Goal: Communication & Community: Answer question/provide support

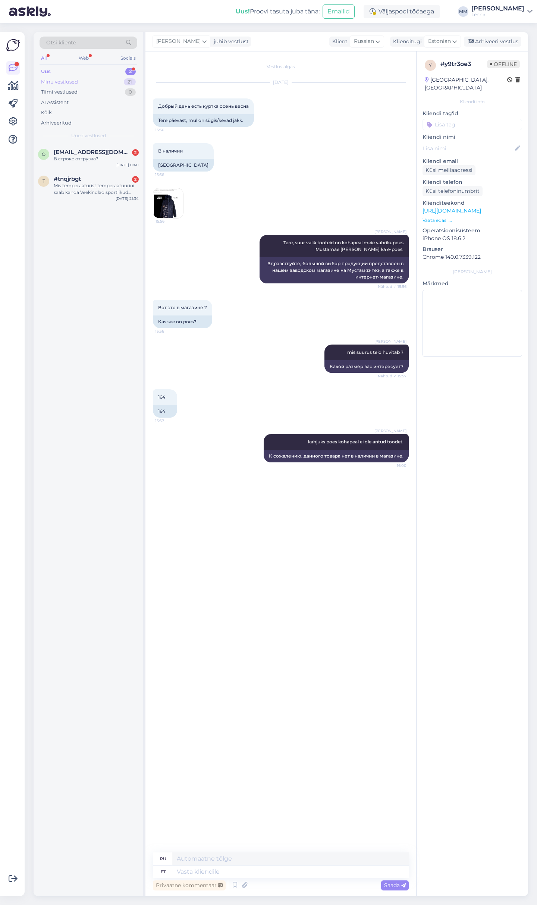
click at [99, 77] on div "Minu vestlused 21" at bounding box center [89, 82] width 98 height 10
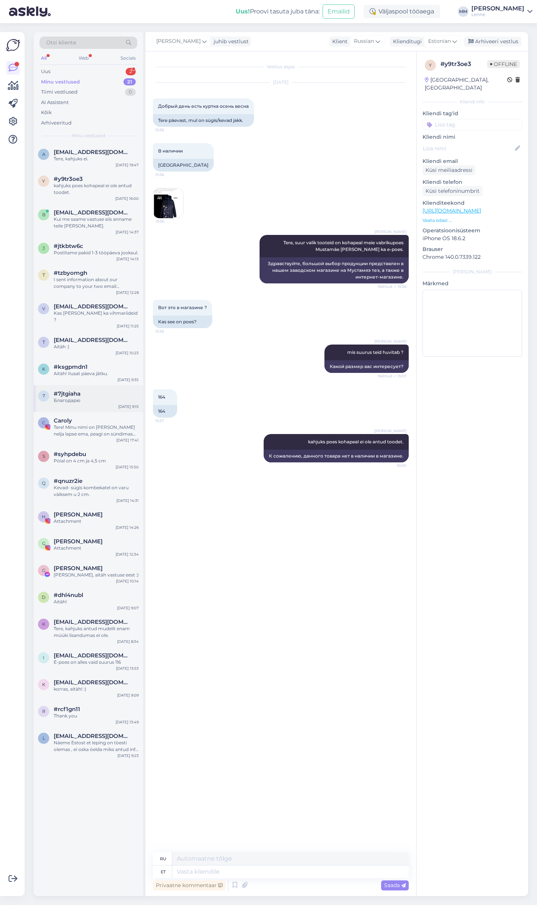
click at [91, 397] on div "Благодарю" at bounding box center [96, 400] width 85 height 7
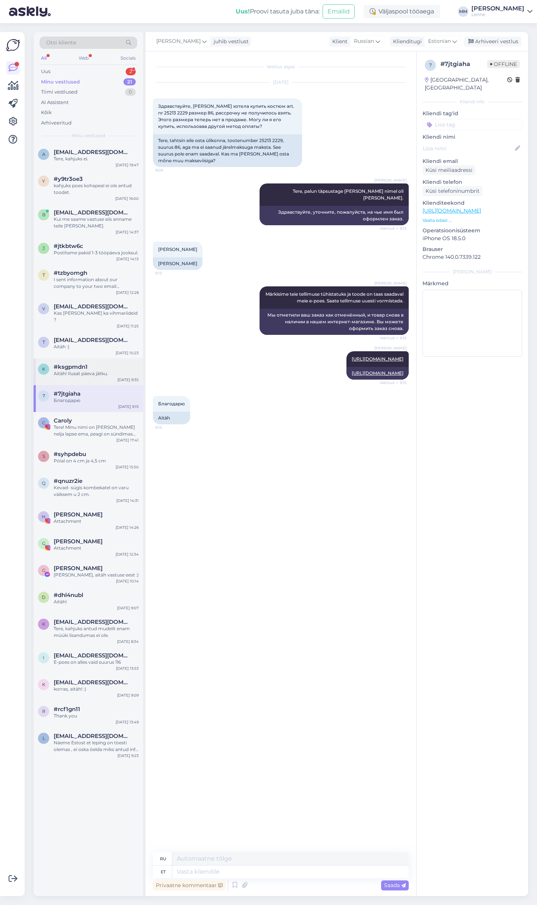
click at [86, 370] on div "Aitäh! Ilusat päeva jätku." at bounding box center [96, 373] width 85 height 7
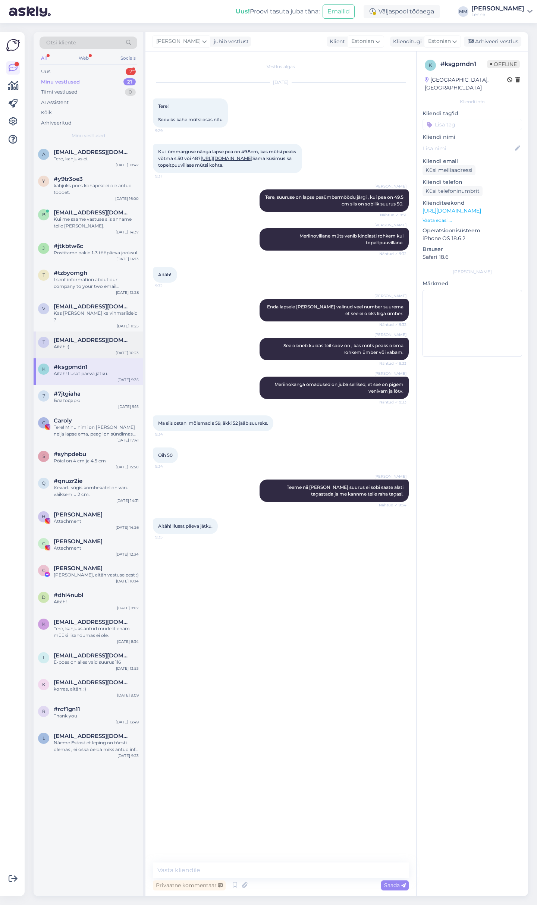
click at [86, 343] on div "Aitäh :)" at bounding box center [96, 346] width 85 height 7
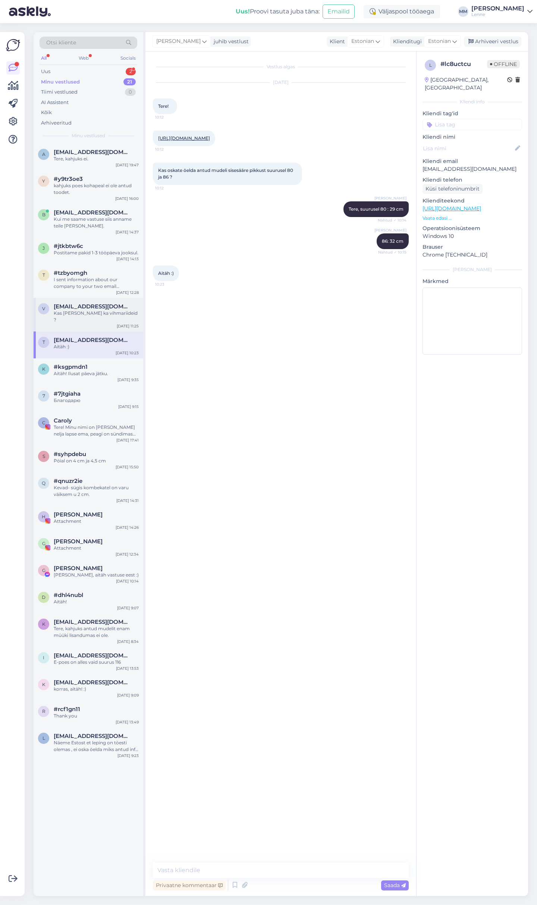
click at [86, 315] on div "Kas [PERSON_NAME] ka vihmariideid ?" at bounding box center [96, 316] width 85 height 13
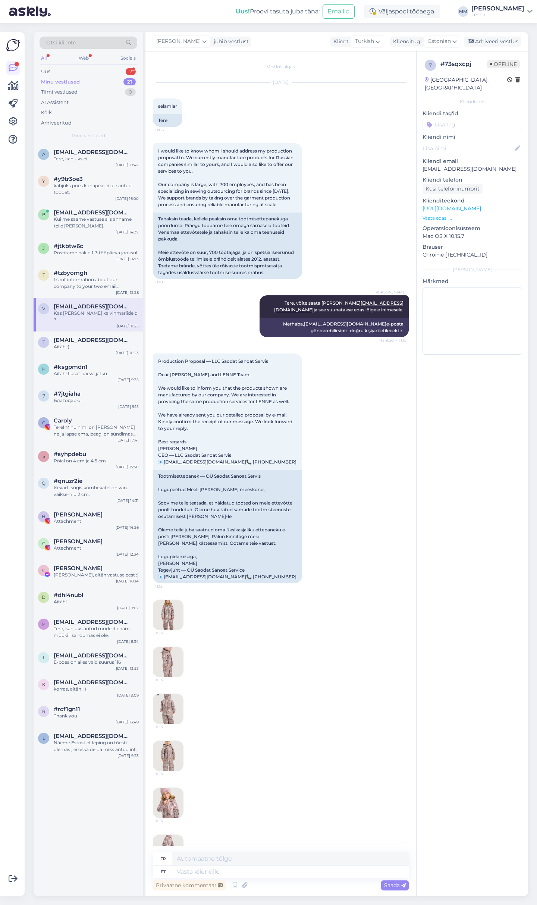
scroll to position [187, 0]
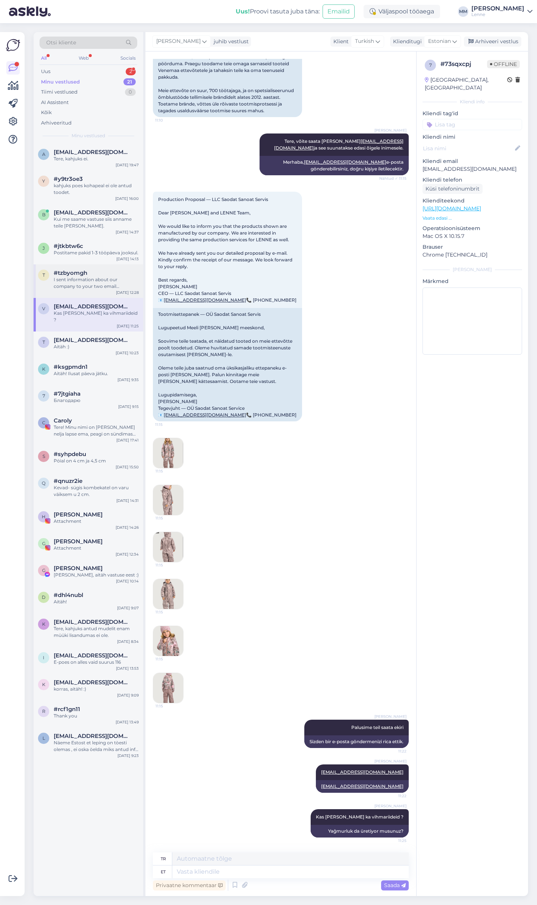
click at [86, 287] on div "I sent information about our company to your two email addresses: [EMAIL_ADDRES…" at bounding box center [96, 282] width 85 height 13
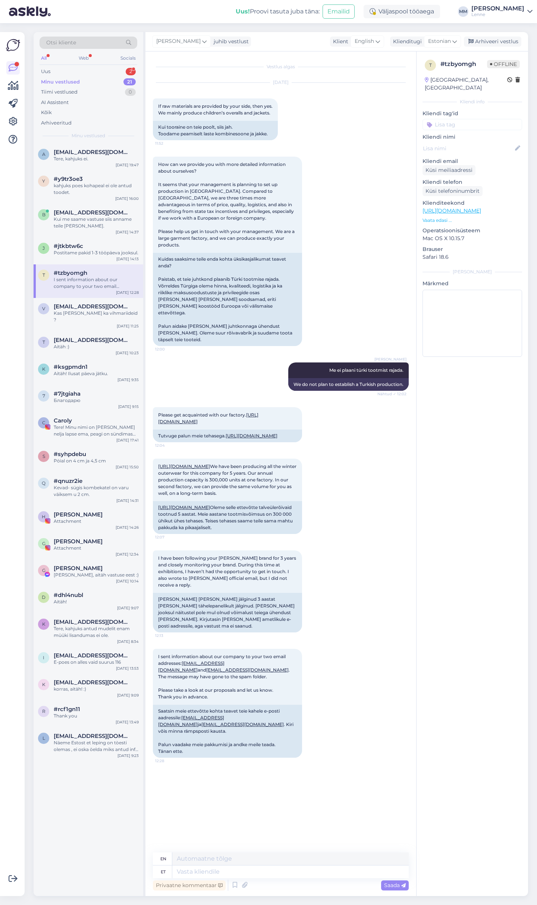
scroll to position [0, 0]
click at [97, 243] on div "#jtkbtw6c" at bounding box center [96, 246] width 85 height 7
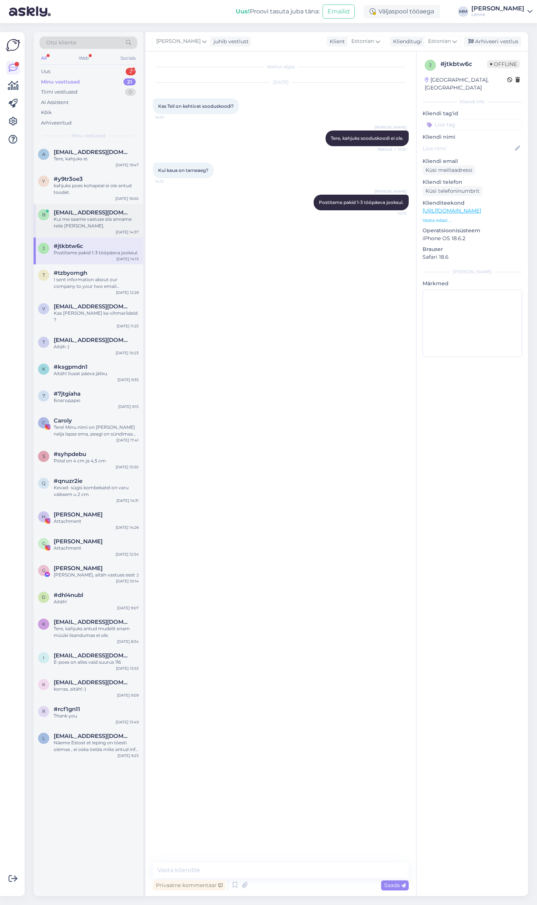
click at [92, 221] on div "Kui me saame vastuse siis anname teile [PERSON_NAME]." at bounding box center [96, 222] width 85 height 13
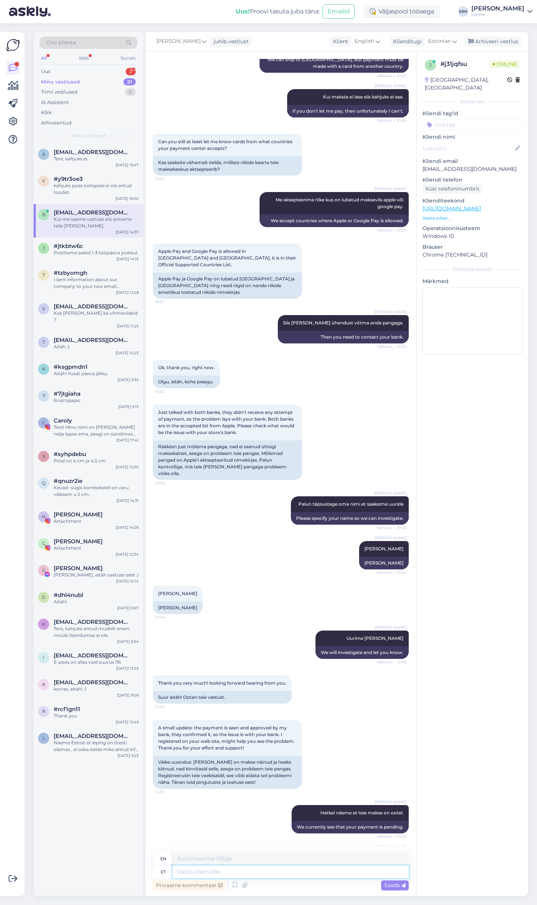
click at [224, 876] on textarea at bounding box center [290, 871] width 236 height 13
type textarea "tere, s"
type textarea "hello,"
type textarea "tere, saime"
type textarea "hello, we got it"
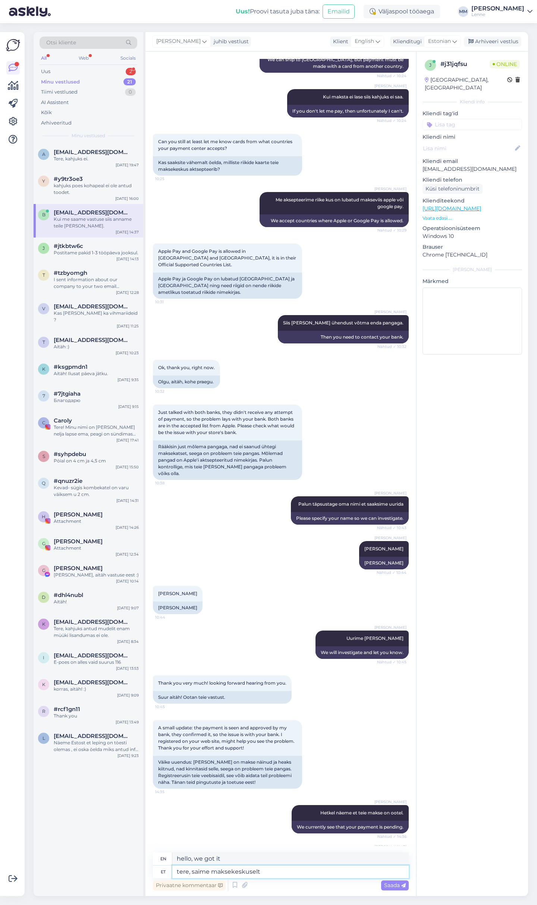
type textarea "tere, saime maksekeskuselt j"
type textarea "hello, we received from the payment center"
type textarea "tere, saime maksekeskuselt järgmise i"
type textarea "Hello, we received the following from the payment center"
type textarea "tere, saime maksekeskuselt järgmise info"
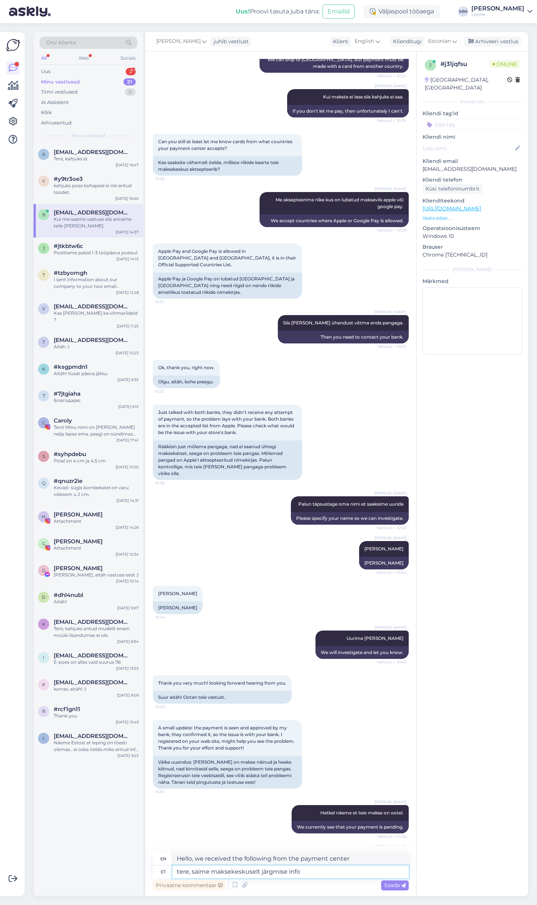
type textarea "Hello, we received the following information from the payment center."
type textarea "tere, saime maksekeskuselt järgmise info:"
type textarea "Hello, we received the following information from the payment center:"
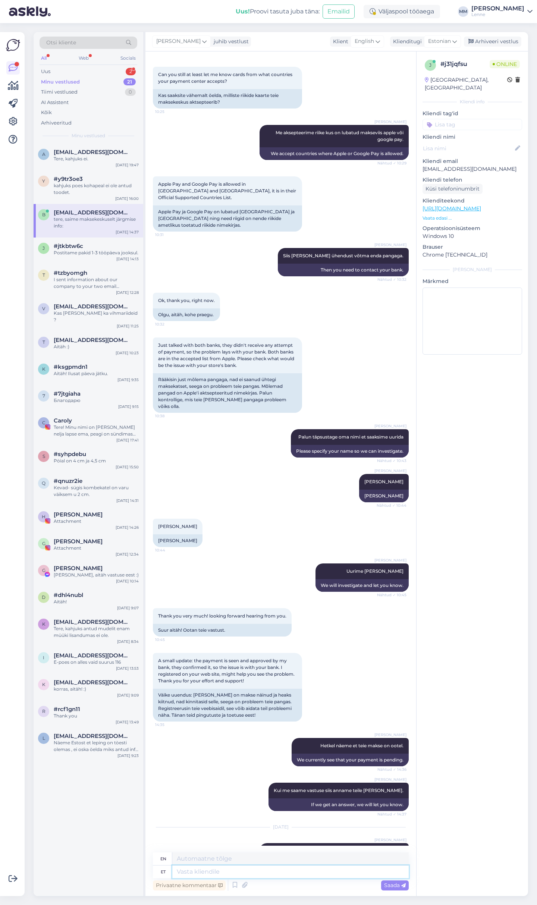
paste textarea "Antud makset ei õnnestunud sooritada, kuna [GEOGRAPHIC_DATA] on Montonio riskii…"
type textarea "Antud makset ei õnnestunud sooritada, kuna [GEOGRAPHIC_DATA] on Montonio riskii…"
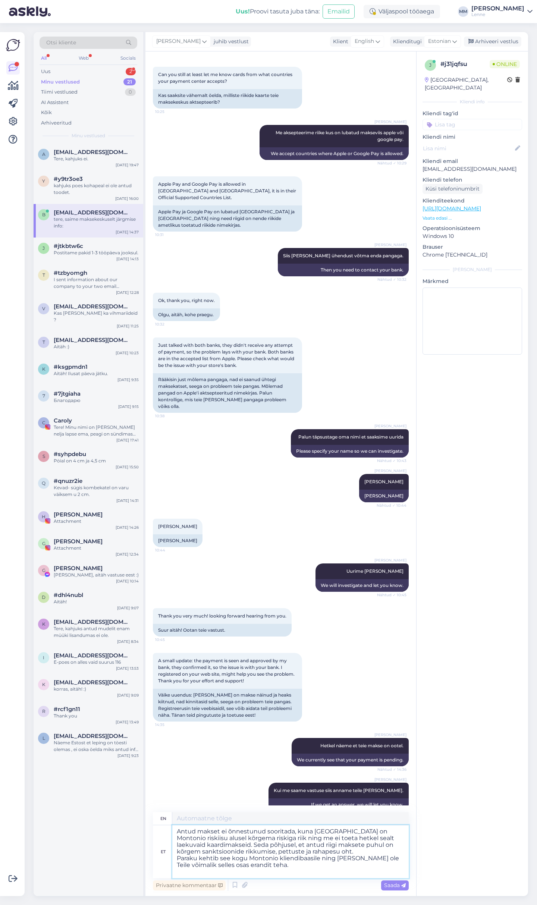
type textarea "This payment could not be made because Romania is a higher risk country accordi…"
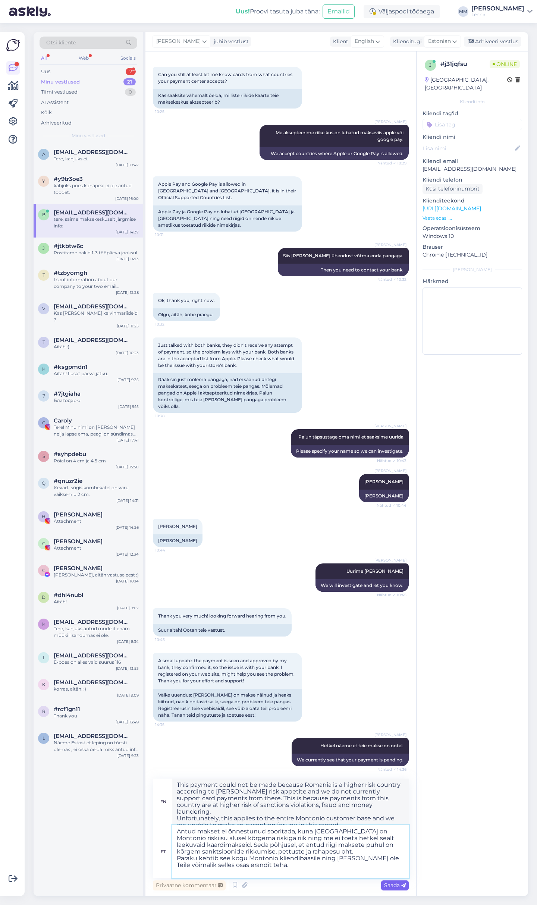
type textarea "Antud makset ei õnnestunud sooritada, kuna [GEOGRAPHIC_DATA] on Montonio riskii…"
click at [387, 883] on span "Saada" at bounding box center [395, 885] width 22 height 7
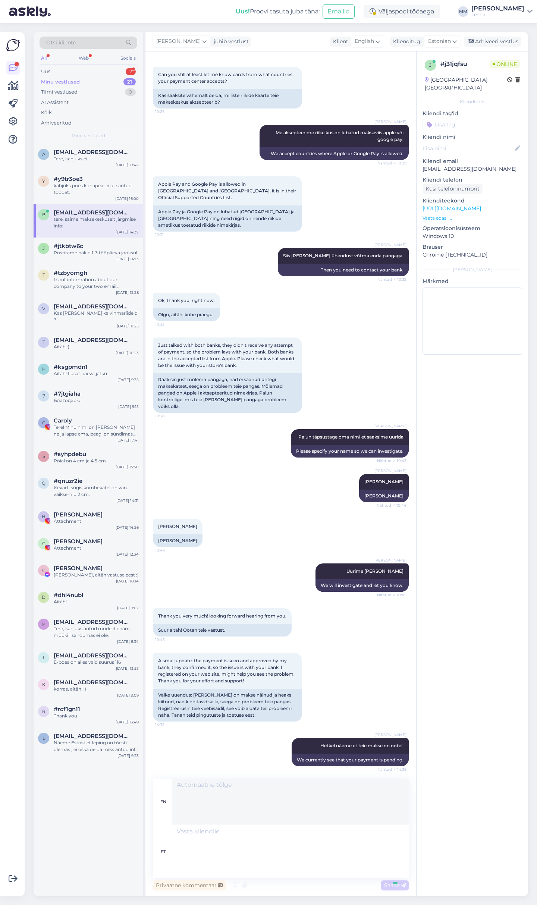
scroll to position [1040, 0]
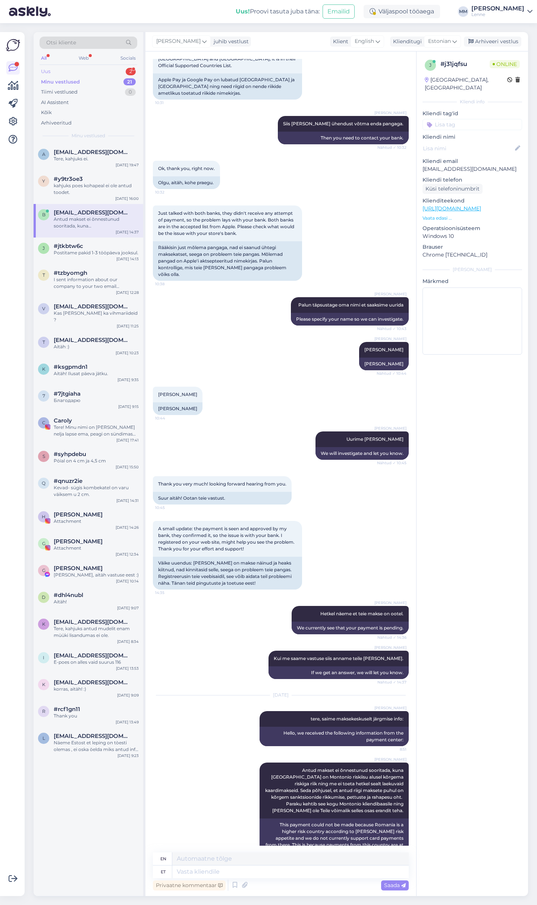
click at [107, 74] on div "Uus 2" at bounding box center [89, 71] width 98 height 10
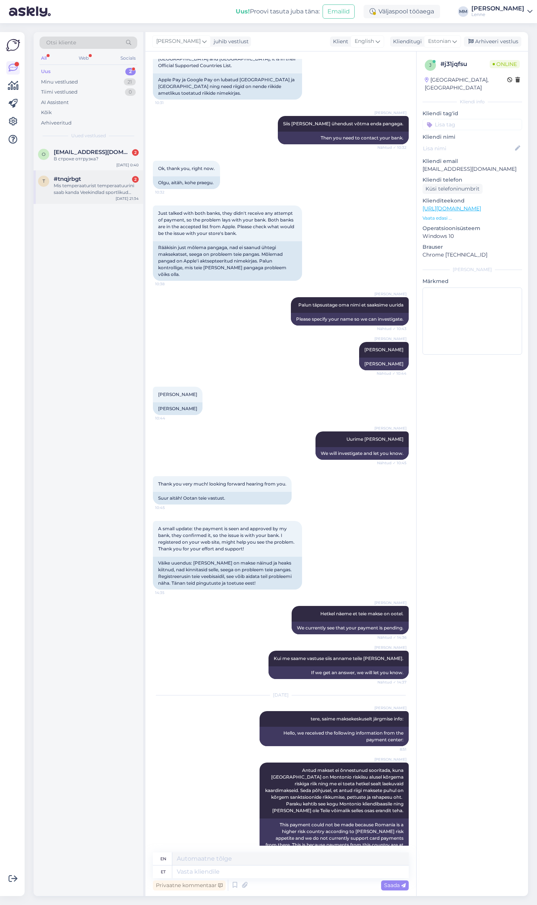
click at [103, 182] on div "Mis temperaaturist temperaatuurini saab kanda Veekindlad sportlikud sügissaapad?" at bounding box center [96, 188] width 85 height 13
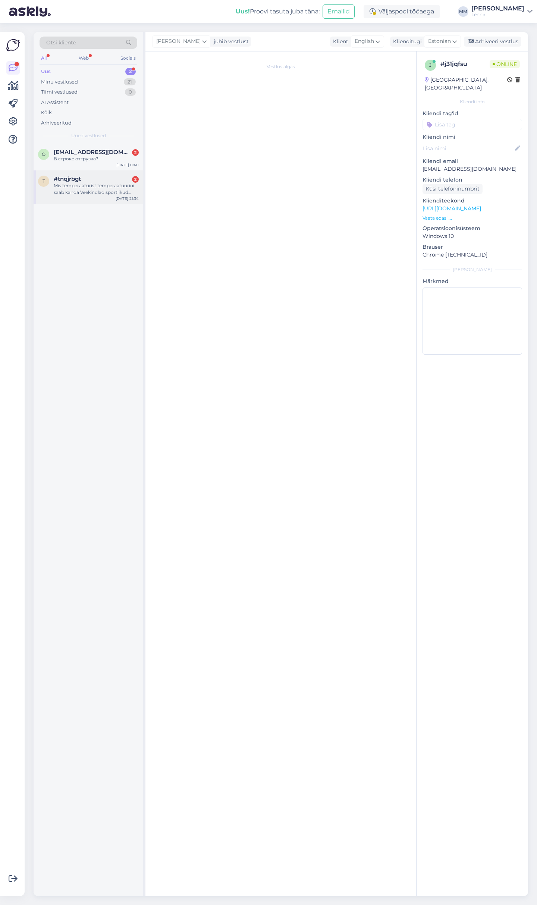
scroll to position [0, 0]
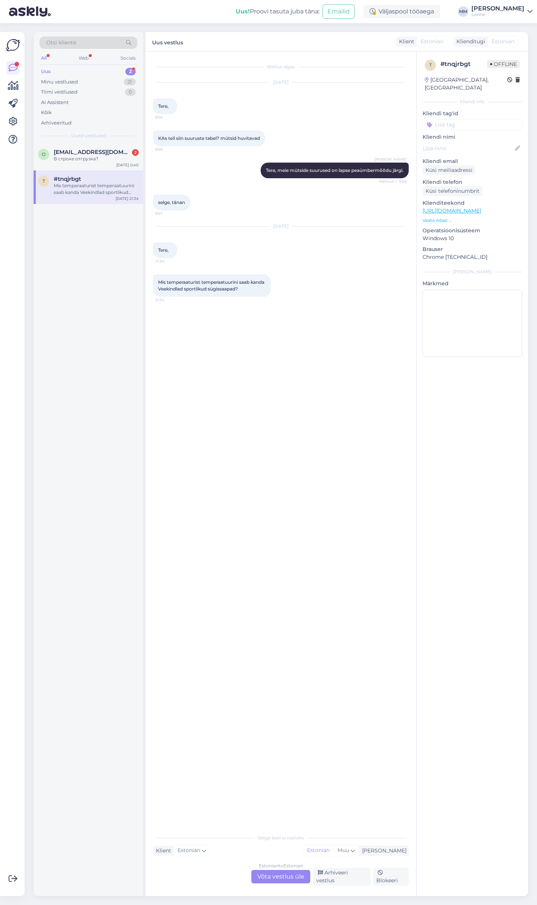
click at [289, 876] on div "Estonian to Estonian Võta vestlus üle" at bounding box center [280, 876] width 59 height 13
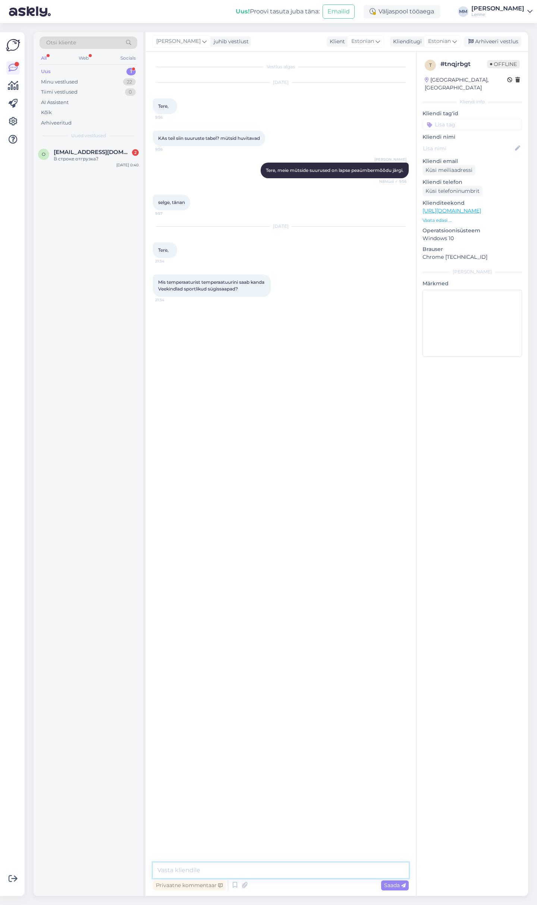
click at [254, 872] on textarea at bounding box center [281, 870] width 256 height 16
type textarea "Tere, kindlat temperatuurisoovitust ei ole aga oleneb lapse vanusest [PERSON_NA…"
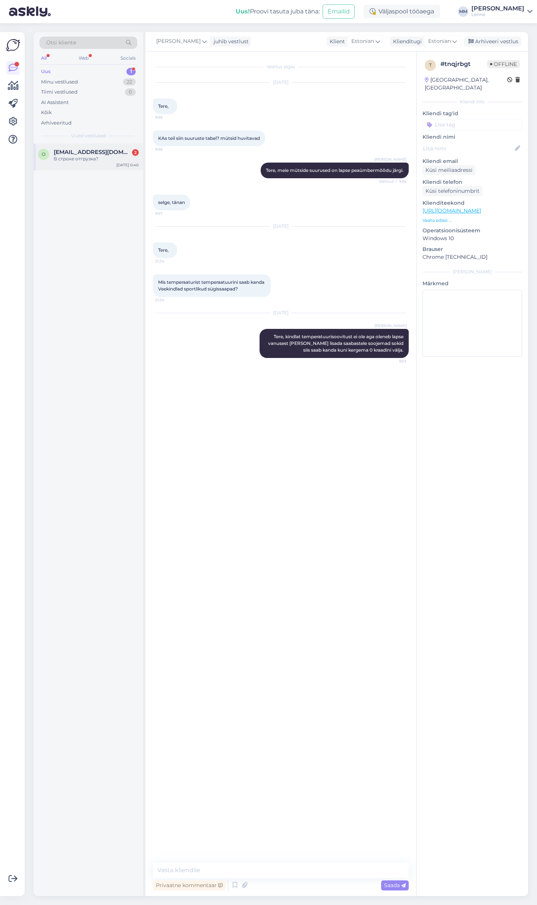
click at [83, 154] on span "[EMAIL_ADDRESS][DOMAIN_NAME]" at bounding box center [93, 152] width 78 height 7
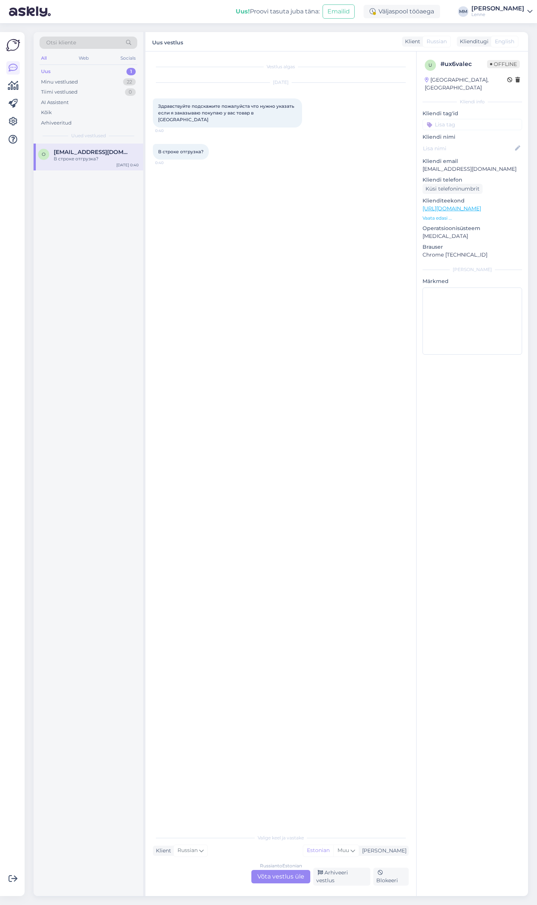
click at [290, 874] on div "Russian to Estonian Võta vestlus üle" at bounding box center [280, 876] width 59 height 13
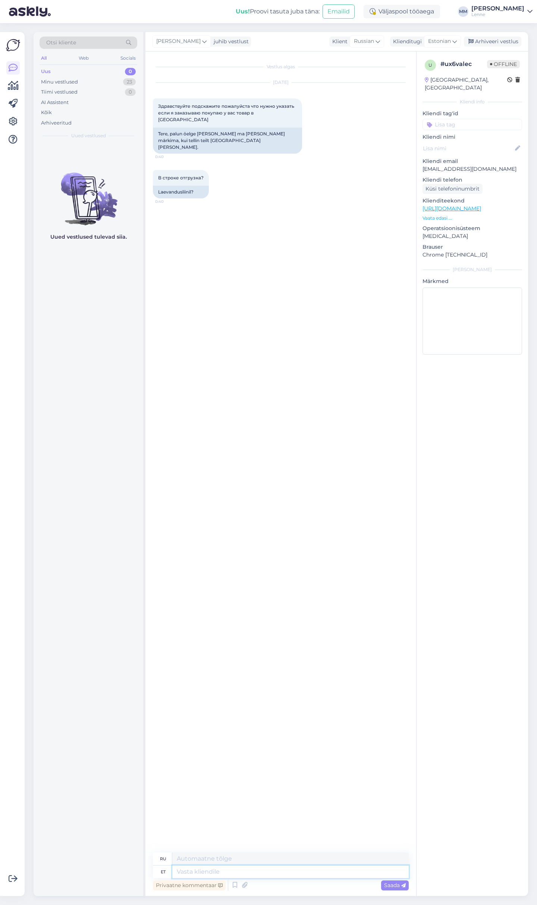
click at [242, 875] on textarea at bounding box center [290, 871] width 236 height 13
type textarea "Tere, k"
type textarea "Привет,"
type textarea "Tere, kui"
type textarea "Привет, если"
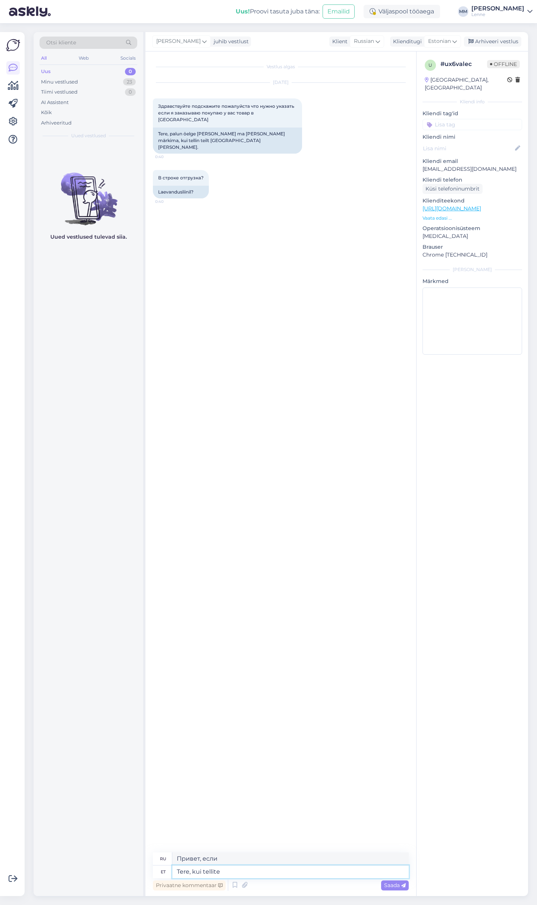
type textarea "Tere, kui tellite"
type textarea "Здравствуйте, когда вы заказываете"
type textarea "Tere, kui tellite E-poest"
type textarea "Здравствуйте, если вы заказываете в интернет-магазине"
type textarea "Tere, kui tellite E-poest Itaaliasse tu"
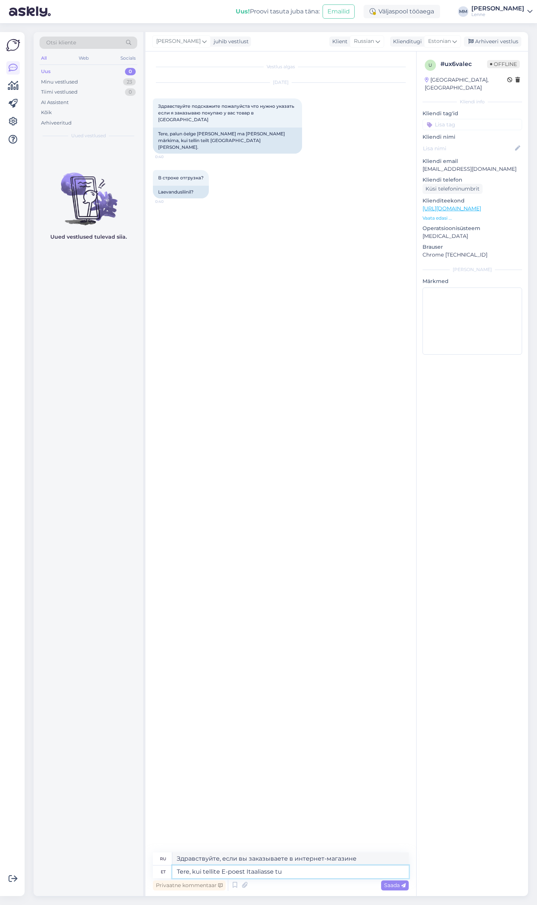
type textarea "Здравствуйте, если вы заказываете в интернет-магазине в [GEOGRAPHIC_DATA]"
type textarea "Tere, kui tellite E-poest Itaaliasse tuleb va"
type textarea "Здравствуйте, если вы закажете из интернет-магазина в [GEOGRAPHIC_DATA], это бу…"
type textarea "Tere, kui tellite E-poest Itaaliasse tuleb valida ri"
type textarea "Здравствуйте, когда вы заказываете в интернет-магазине в Италию, вам нужно выбр…"
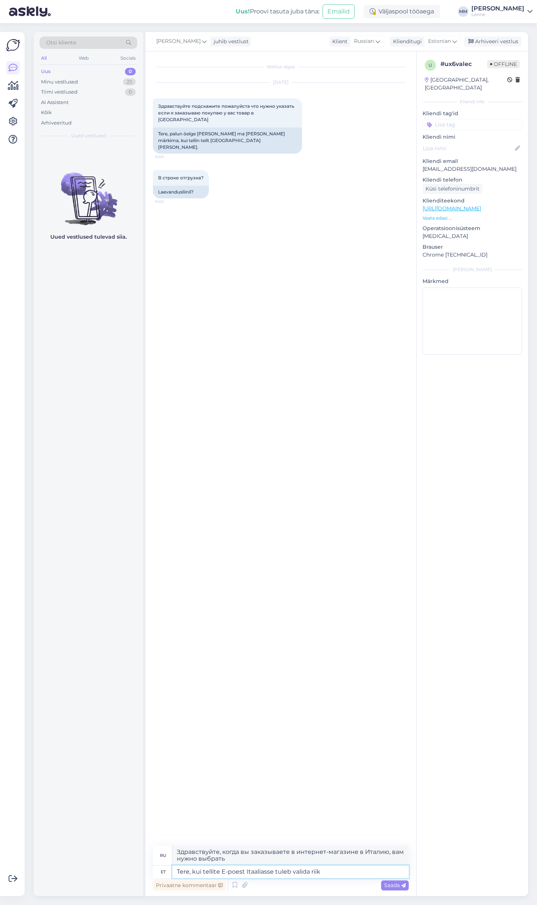
type textarea "Tere, kui tellite E-poest Itaaliasse tuleb valida riik I"
type textarea "Здравствуйте, при заказе из интернет-магазина в [GEOGRAPHIC_DATA] необходимо вы…"
type textarea "Tere, kui tellite E-poest Itaaliasse tuleb valida riik Itaalia ja"
type textarea "Здравствуйте, если вы заказываете через интернет-магазин в [GEOGRAPHIC_DATA], в…"
type textarea "Tere, kui tellite E-poest Itaaliasse tuleb valida riik Itaalia ja sis"
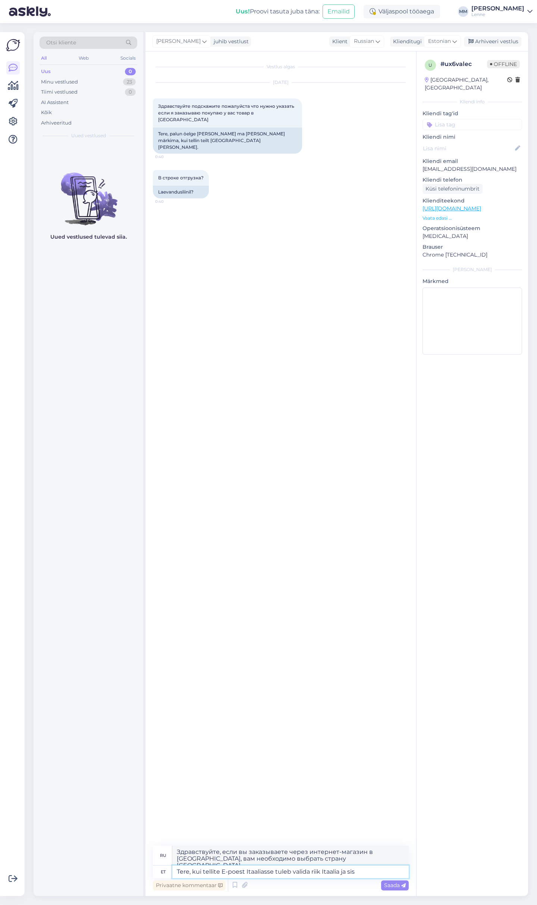
type textarea "Здравствуйте, если вы заказываете из интернет-магазина в Италию, вам необходимо…"
type textarea "Tere, kui tellite E-poest Itaaliasse tuleb valida riik Itaalia ja sisestada om"
type textarea "Здравствуйте, если вы заказываете в интернет-магазине в [GEOGRAPHIC_DATA], вам …"
type textarea "Tere, kui tellite E-poest Itaaliasse tuleb valida riik Itaalia ja sisestada oma"
type textarea "Здравствуйте, если вы заказываете в интернет-магазине в [GEOGRAPHIC_DATA], вам …"
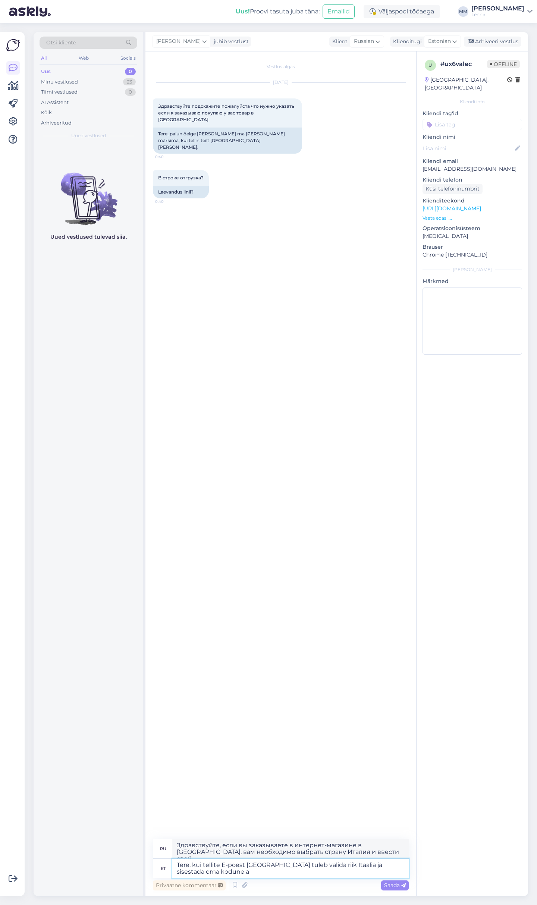
type textarea "Tere, kui tellite E-poest Itaaliasse tuleb valida riik Itaalia ja sisestada oma…"
type textarea "Здравствуйте, если вы заказываете в интернет-магазине в Италию, вам необходимо …"
type textarea "Tere, kui tellite E-poest Itaaliasse tuleb valida riik Itaalia ja sisestada oma…"
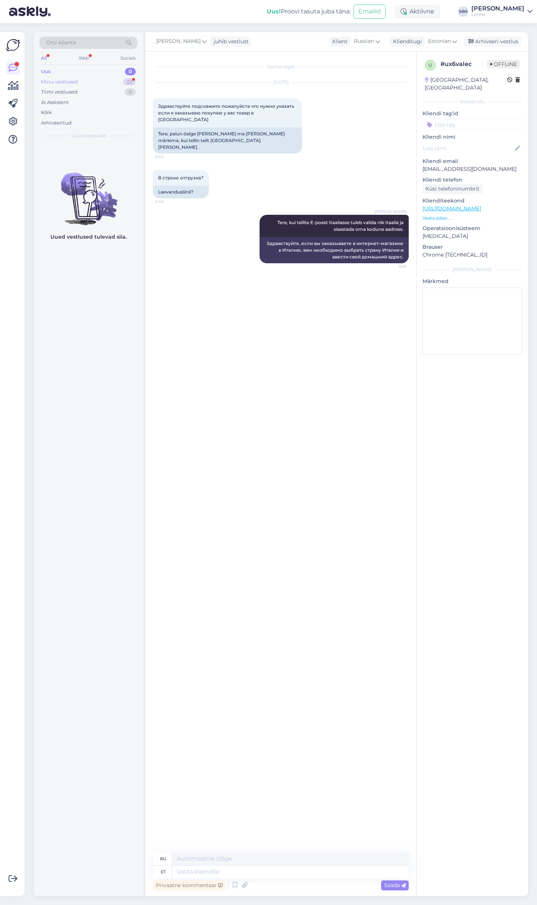
click at [86, 81] on div "Minu vestlused 23" at bounding box center [89, 82] width 98 height 10
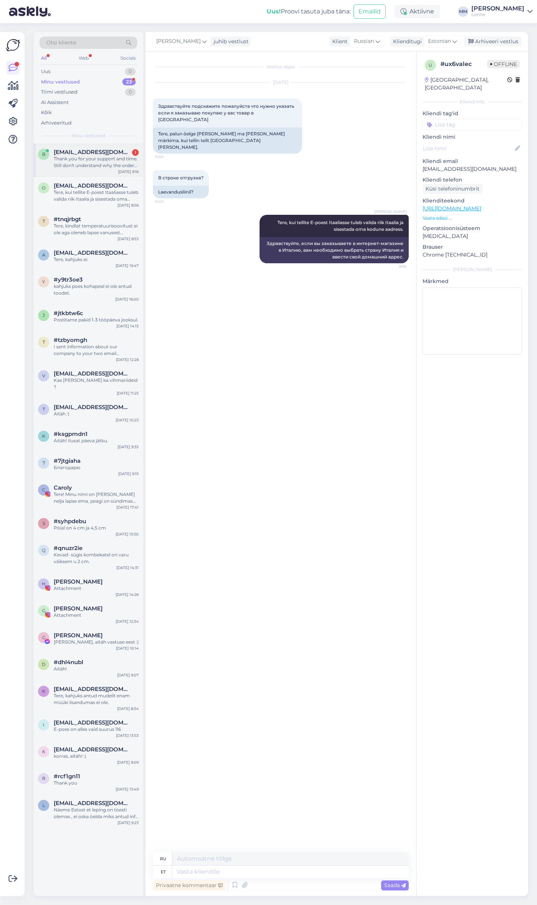
click at [98, 156] on div "Thank you for your support and time. Still don't understand why the order can't…" at bounding box center [96, 161] width 85 height 13
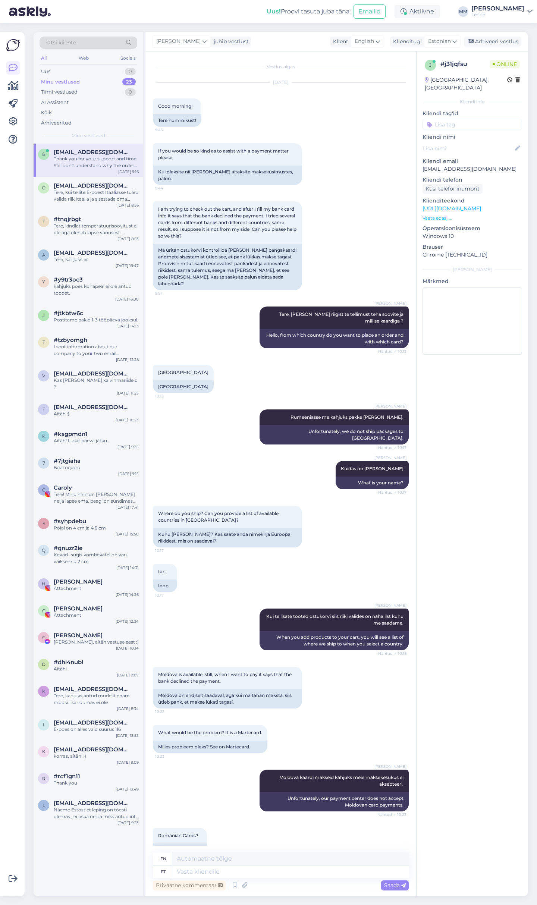
scroll to position [1416, 0]
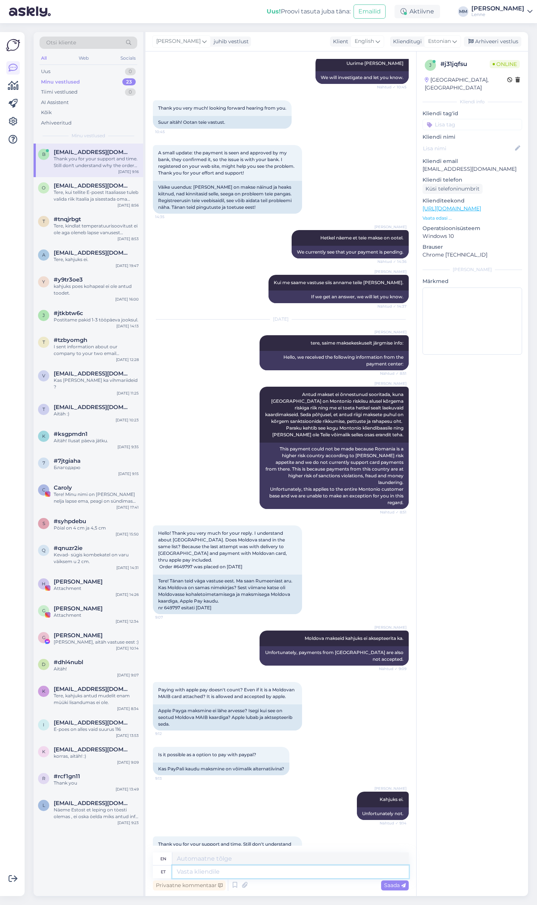
click at [245, 875] on textarea at bounding box center [290, 871] width 236 height 13
click at [226, 871] on textarea at bounding box center [290, 871] width 236 height 13
type textarea "[PERSON_NAME] s"
type textarea "If"
type textarea "Kui süsteem e"
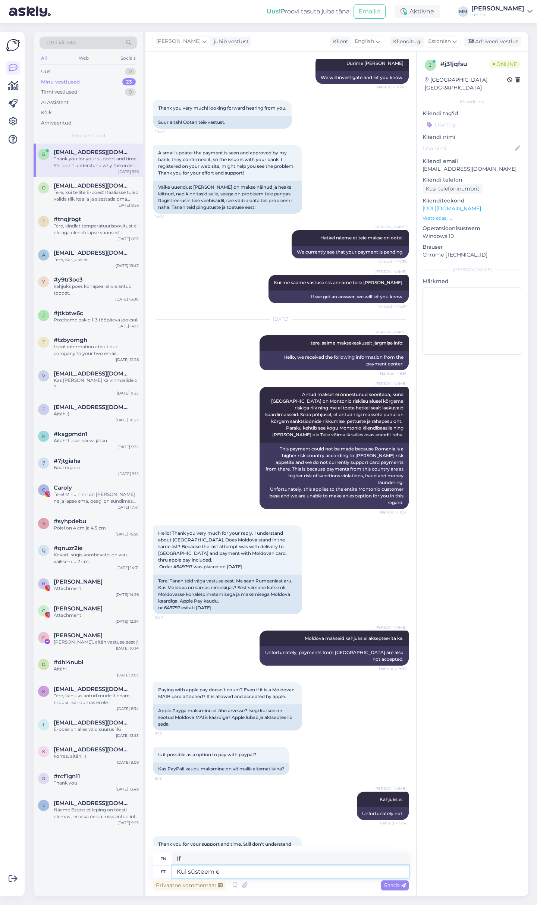
type textarea "If the system"
type textarea "Kui süsteem ei l"
type textarea "If the system does not"
type textarea "Kui süsteem [PERSON_NAME] s"
type textarea "If the system does not allow"
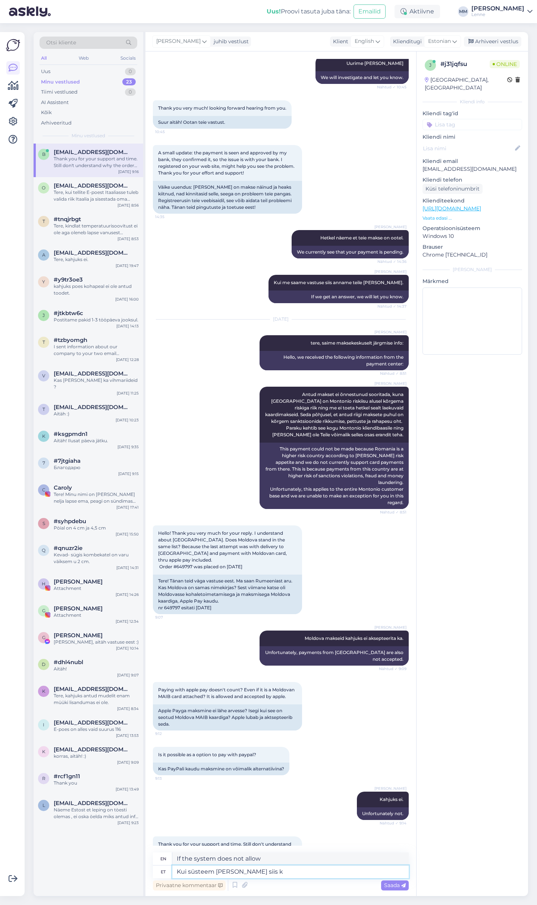
type textarea "Kui süsteem [PERSON_NAME] siis ka"
type textarea "If the system does not allow then"
type textarea "Kui süsteem [PERSON_NAME] siis kahjuks on"
type textarea "If the system does not allow it, then unfortunately"
type textarea "Kui süsteem [PERSON_NAME] siis kahjuks on an"
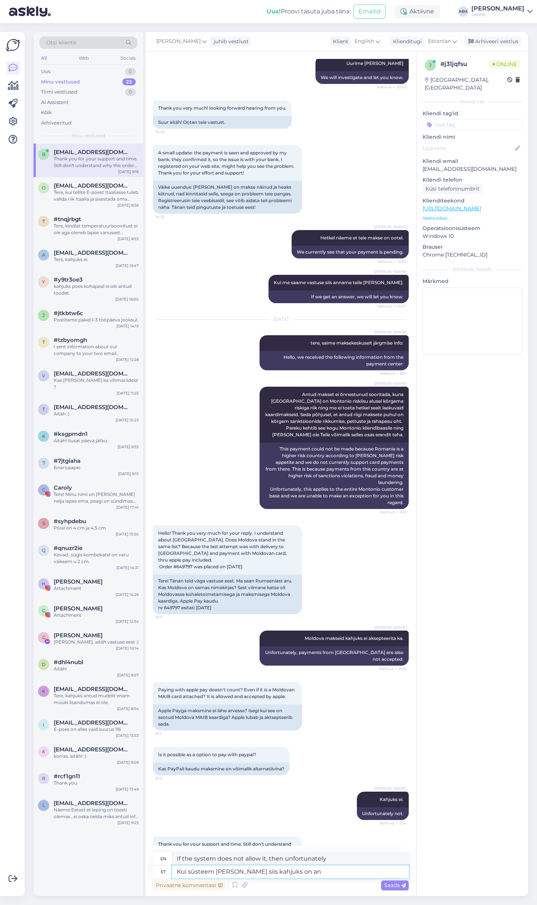
type textarea "If the system does not allow it, then unfortunately it is"
type textarea "Kui süsteem [PERSON_NAME] siis kahjuks on antud pi"
type textarea "If the system does not allow it, then unfortunately it is given"
type textarea "Kui süsteem [PERSON_NAME] siis kahjuks on antud piirang"
type textarea "If the system does not allow it, then unfortunately there is a restriction."
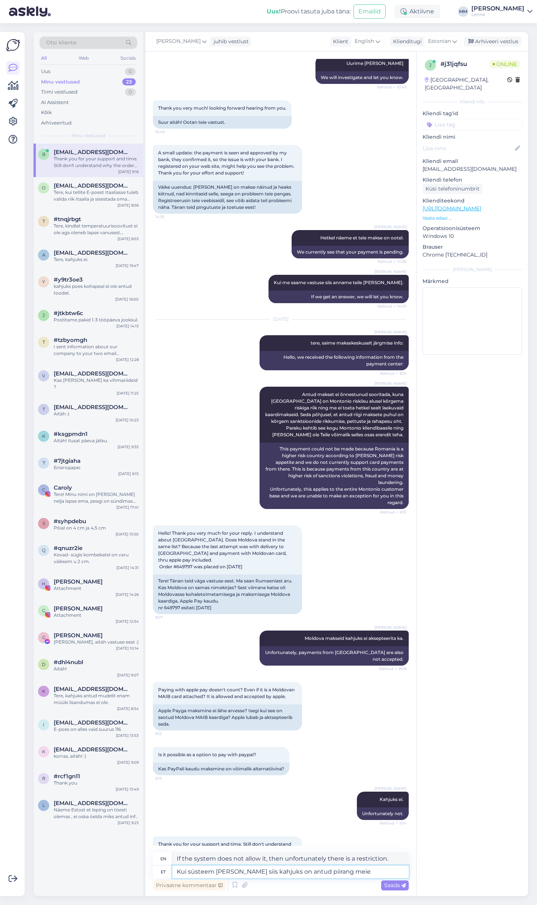
type textarea "Kui süsteem [PERSON_NAME] siis kahjuks on antud piirang meie m"
type textarea "If the system does not allow it, then unfortunately this restriction is ours."
type textarea "Kui süsteem [PERSON_NAME] siis kahjuks on antud piirang meie maksekeskuse p"
type textarea "If the system does not allow it, then unfortunately this restriction is imposed…"
type textarea "Kui süsteem [PERSON_NAME] siis kahjuks on antud piirang meie maksekeskuse [PERS…"
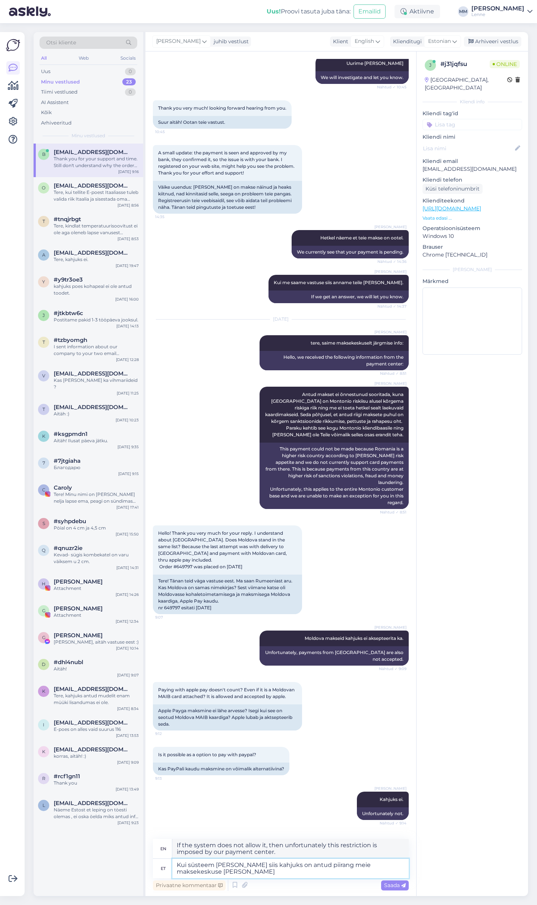
type textarea "If the system does not allow it, then unfortunately this restriction has been i…"
type textarea "Kui süsteem [PERSON_NAME] siis kahjuks on antud piirang meie maksekeskuse [PERS…"
type textarea "If the system does not allow it, then unfortunately there is a restriction impo…"
type textarea "Kui süsteem [PERSON_NAME] siis kahjuks on antud piirang meie maksekeskuse poolt…"
type textarea "If the system does not allow it, then unfortunately there is a restriction impo…"
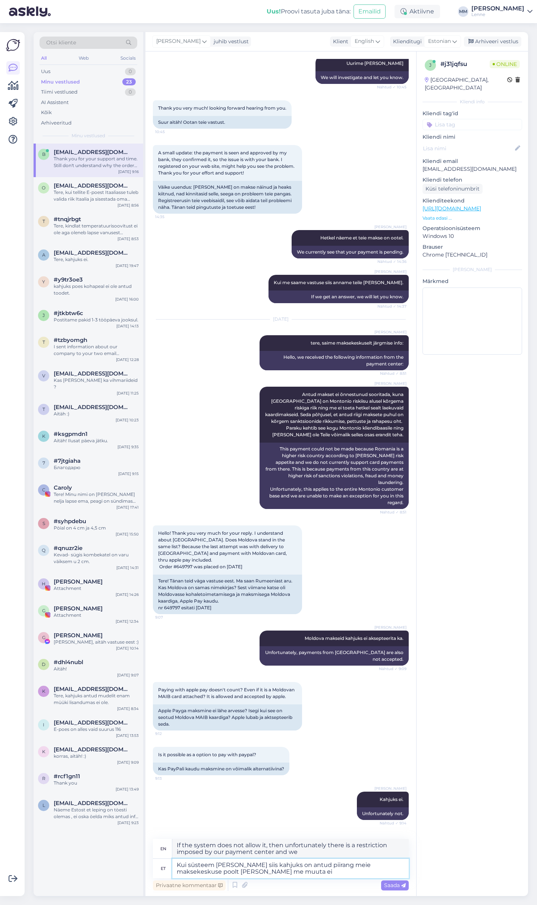
type textarea "Kui süsteem [PERSON_NAME] siis kahjuks on antud piirang meie maksekeskuse poolt…"
type textarea "If the system does not allow it, then unfortunately this restriction has been i…"
type textarea "Kui süsteem [PERSON_NAME] siis kahjuks on antud piirang meie maksekeskuse poolt…"
type textarea "If the system does not allow it, unfortunately, this restriction has been impos…"
type textarea "Kui süsteem [PERSON_NAME] siis kahjuks on antud piirang meie maksekeskuse poolt…"
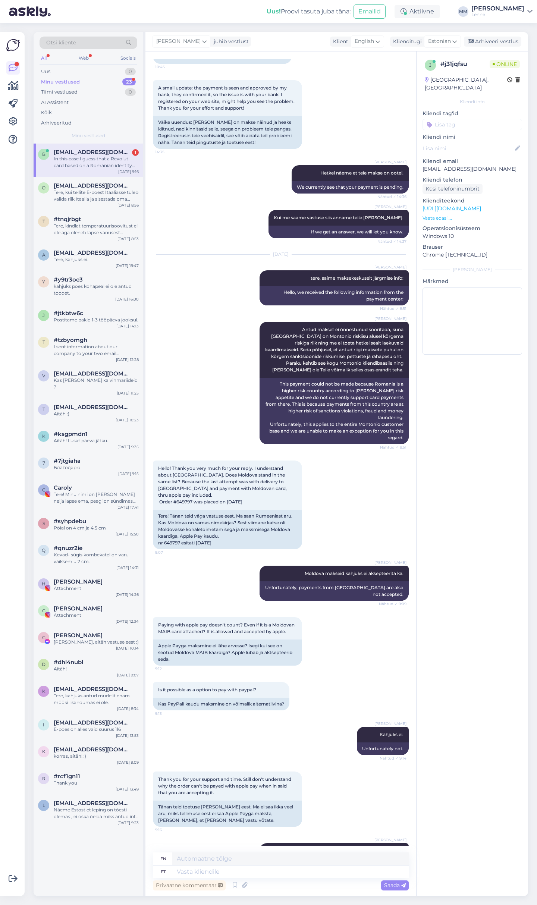
scroll to position [1566, 0]
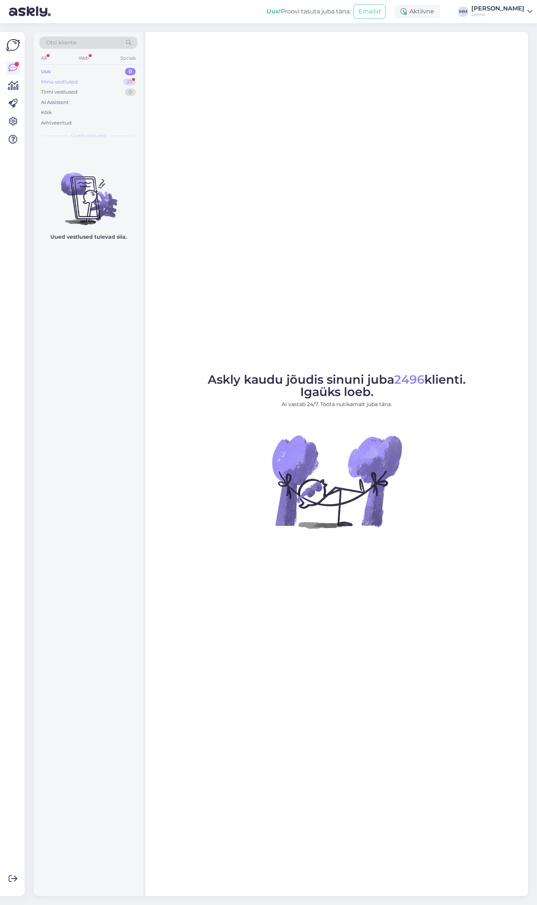
click at [72, 82] on div "Minu vestlused" at bounding box center [59, 81] width 37 height 7
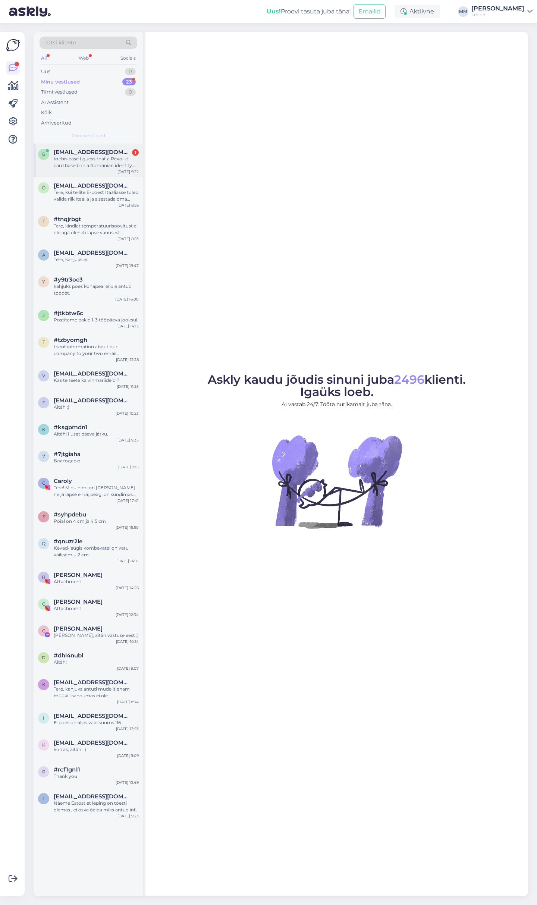
click at [82, 163] on div "In this case I guess that a Revolut card based on a Romanian identity would not…" at bounding box center [96, 161] width 85 height 13
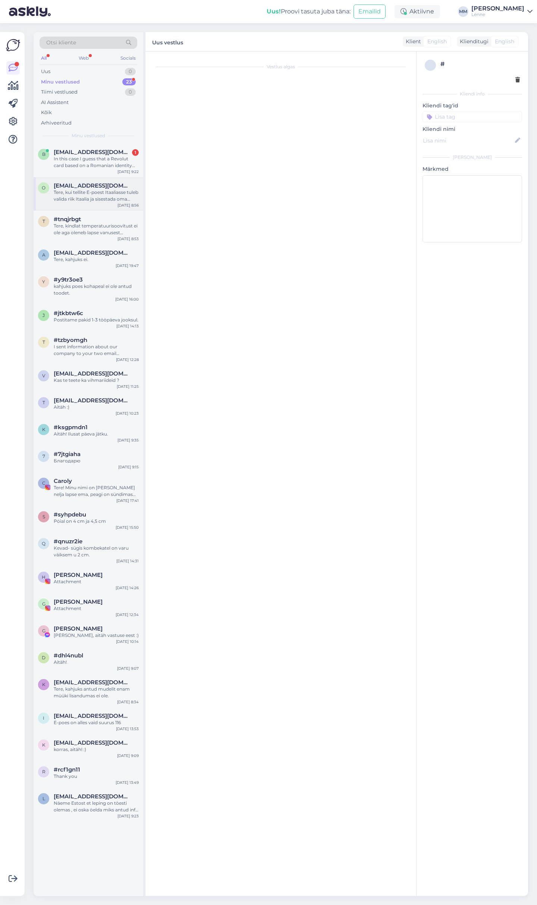
scroll to position [1566, 0]
